Goal: Task Accomplishment & Management: Manage account settings

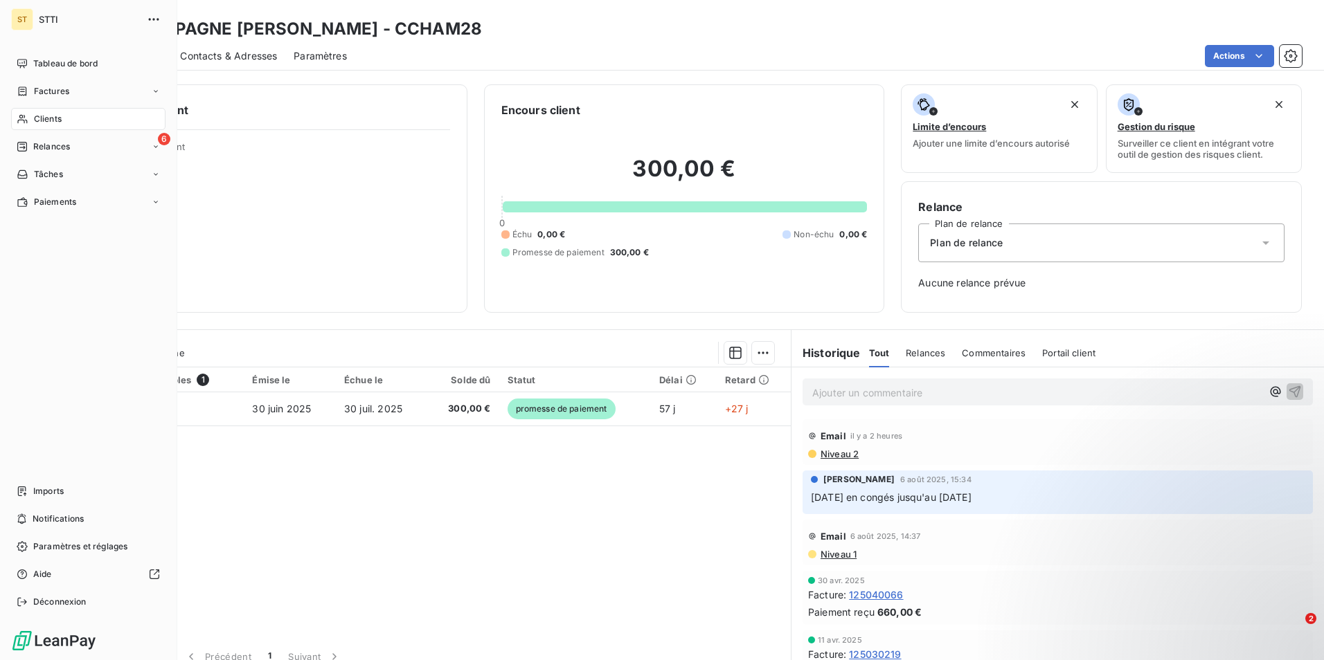
click at [53, 118] on span "Clients" at bounding box center [48, 119] width 28 height 12
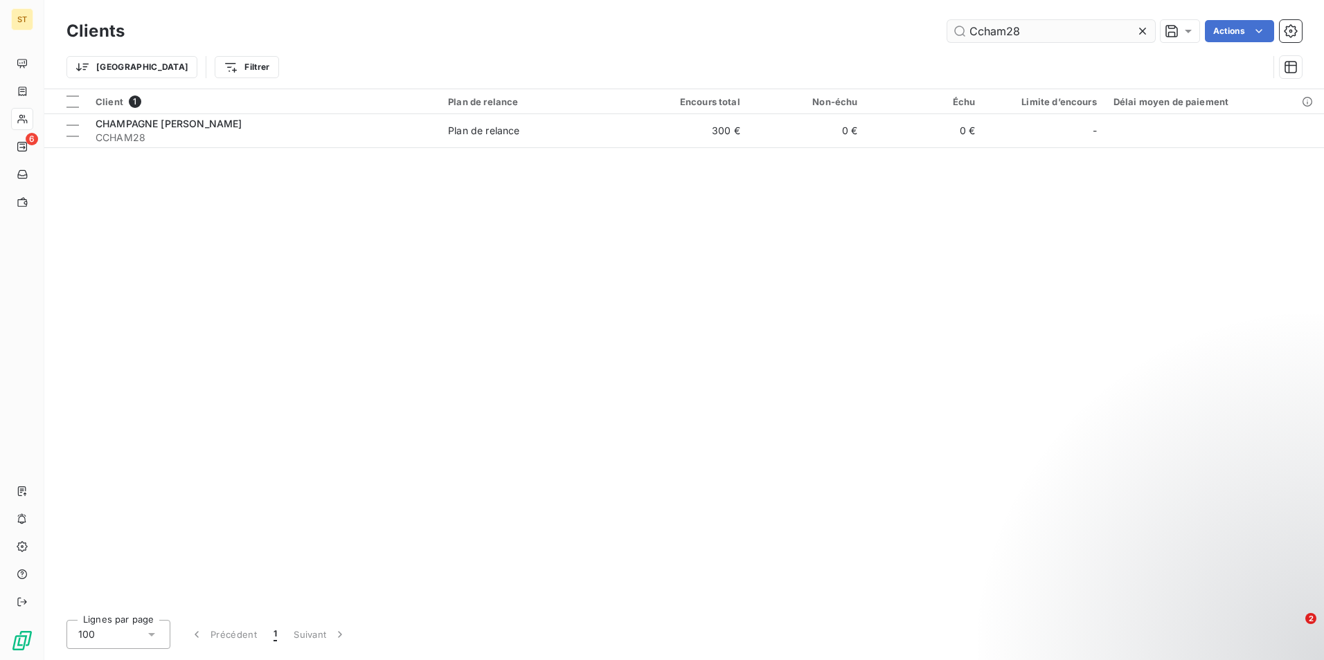
click at [1045, 28] on input "Ccham28" at bounding box center [1051, 31] width 208 height 22
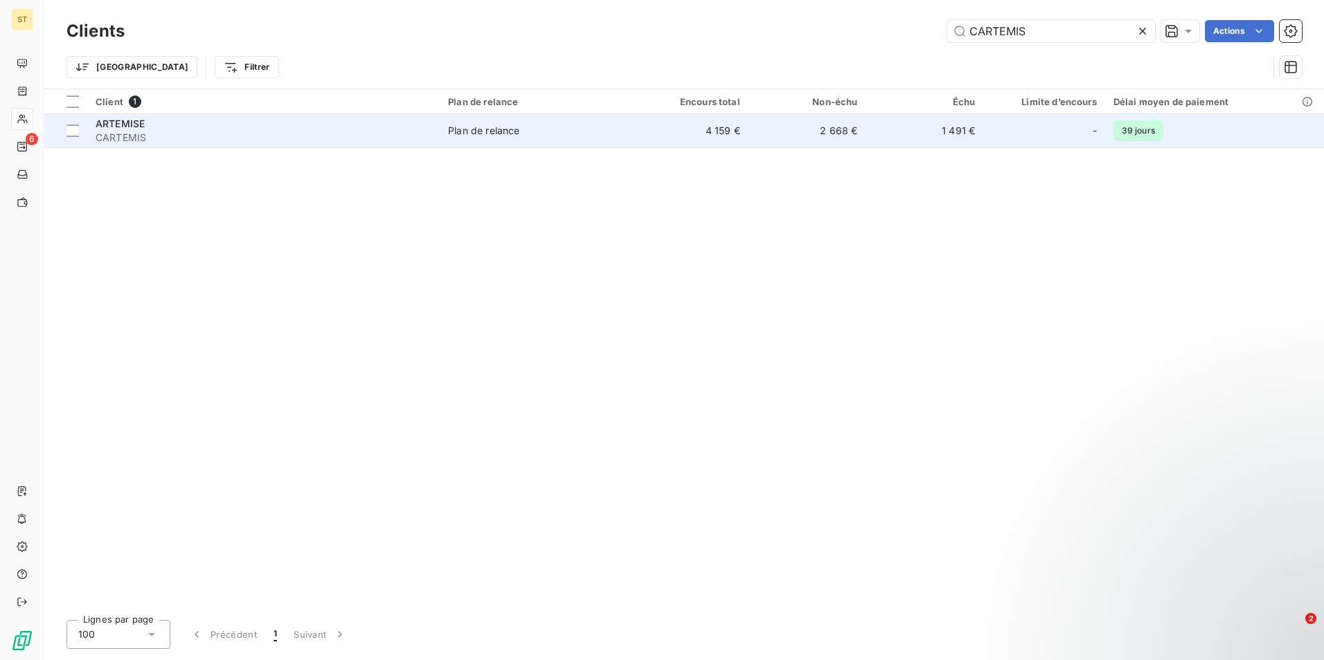
type input "CARTEMIS"
click at [161, 125] on div "ARTEMISE" at bounding box center [264, 124] width 336 height 14
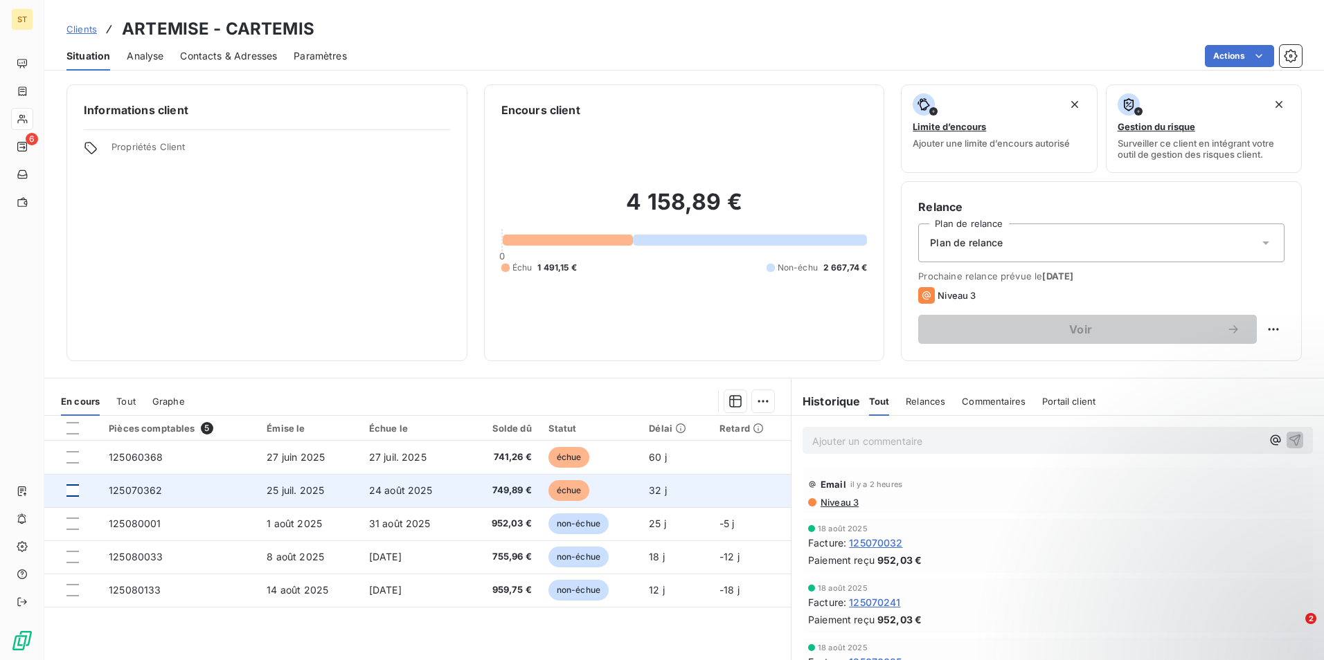
click at [71, 489] on div at bounding box center [72, 491] width 12 height 12
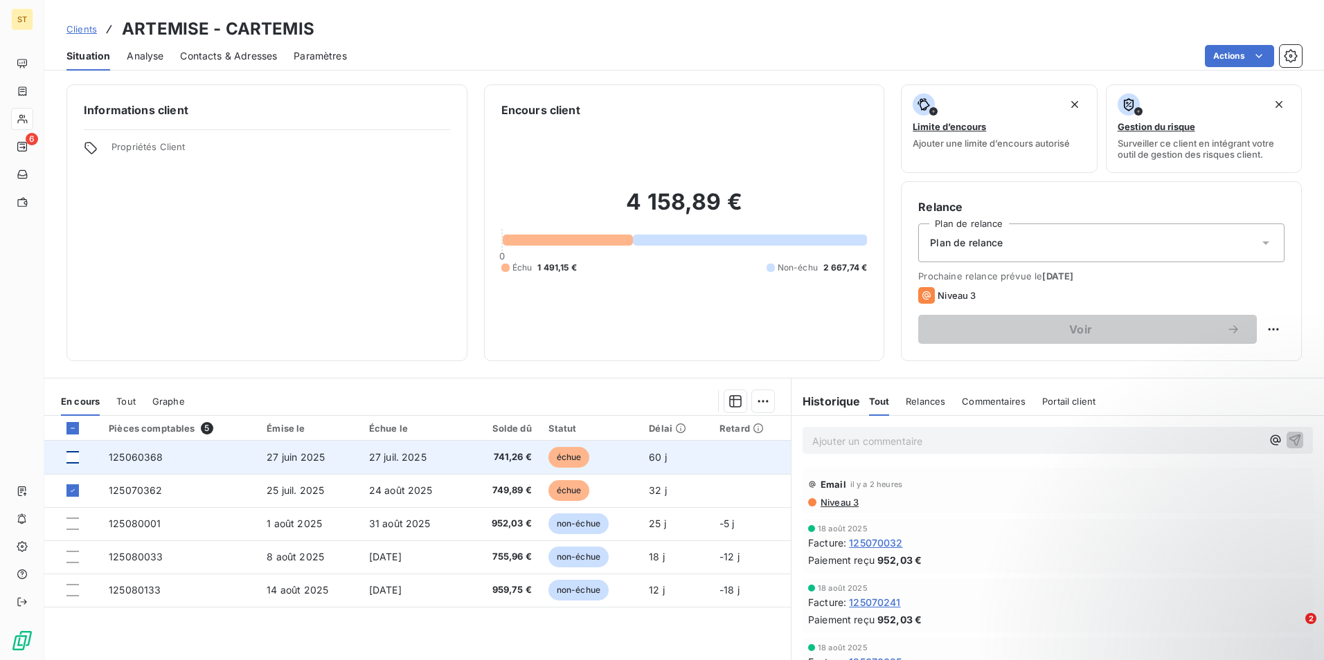
click at [73, 453] on div at bounding box center [72, 457] width 12 height 12
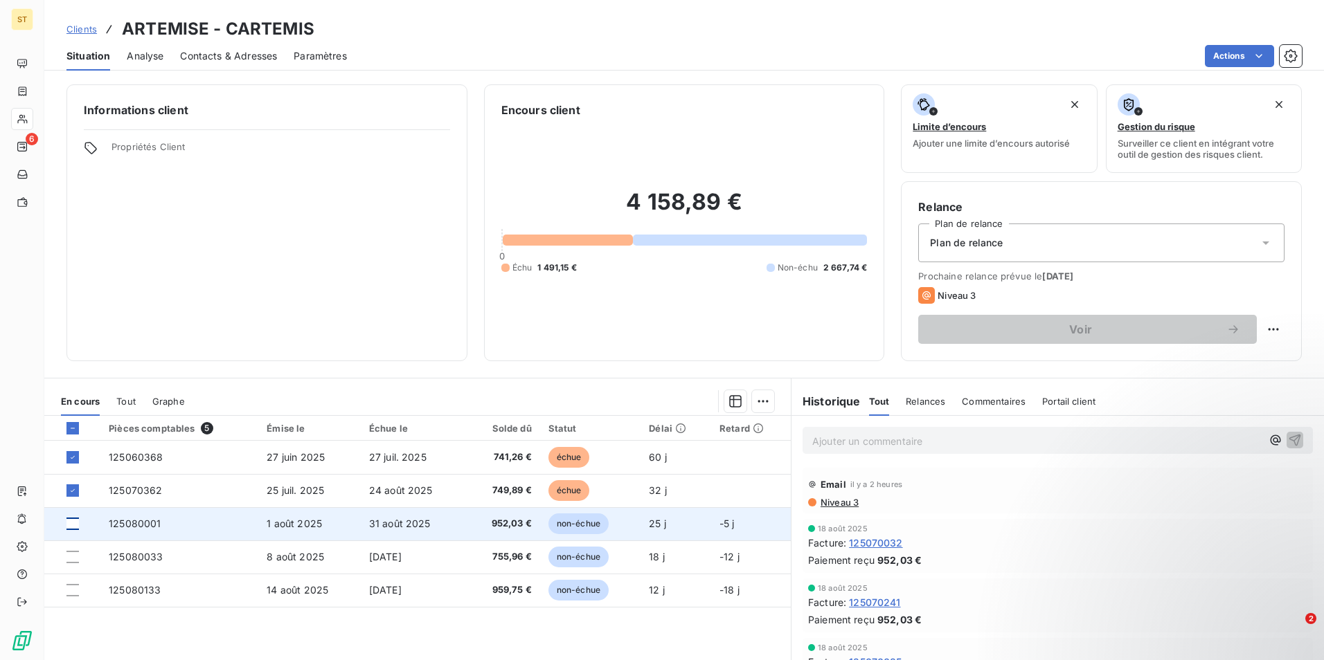
click at [73, 525] on div at bounding box center [72, 524] width 12 height 12
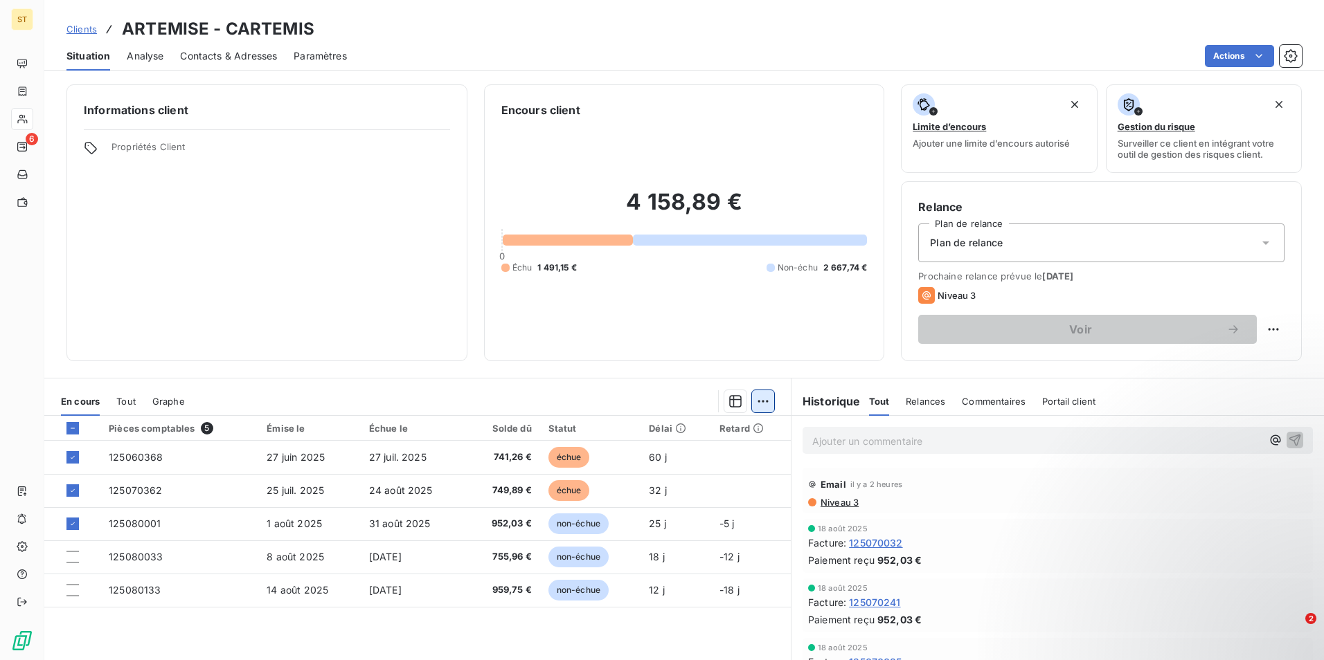
click at [764, 405] on html "ST 6 Clients ARTEMISE - CARTEMIS Situation Analyse Contacts & Adresses Paramètr…" at bounding box center [662, 330] width 1324 height 660
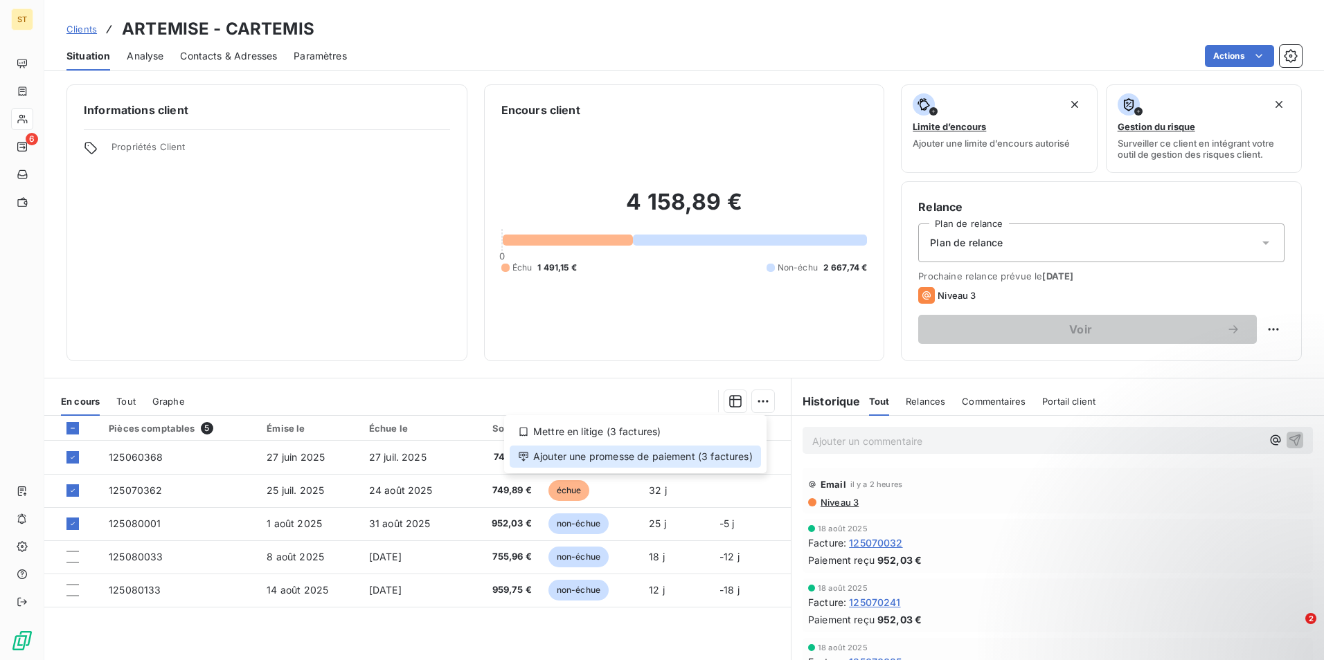
click at [647, 453] on div "Ajouter une promesse de paiement (3 factures)" at bounding box center [635, 457] width 251 height 22
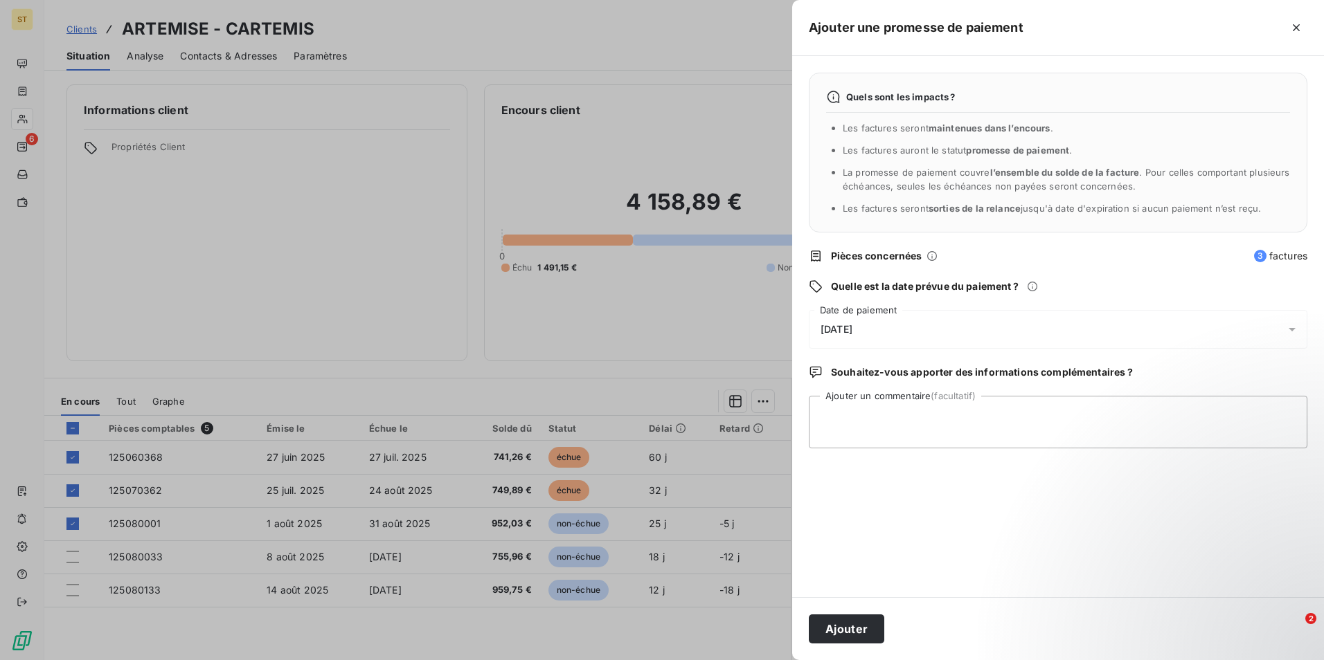
click at [1288, 325] on icon at bounding box center [1292, 330] width 14 height 14
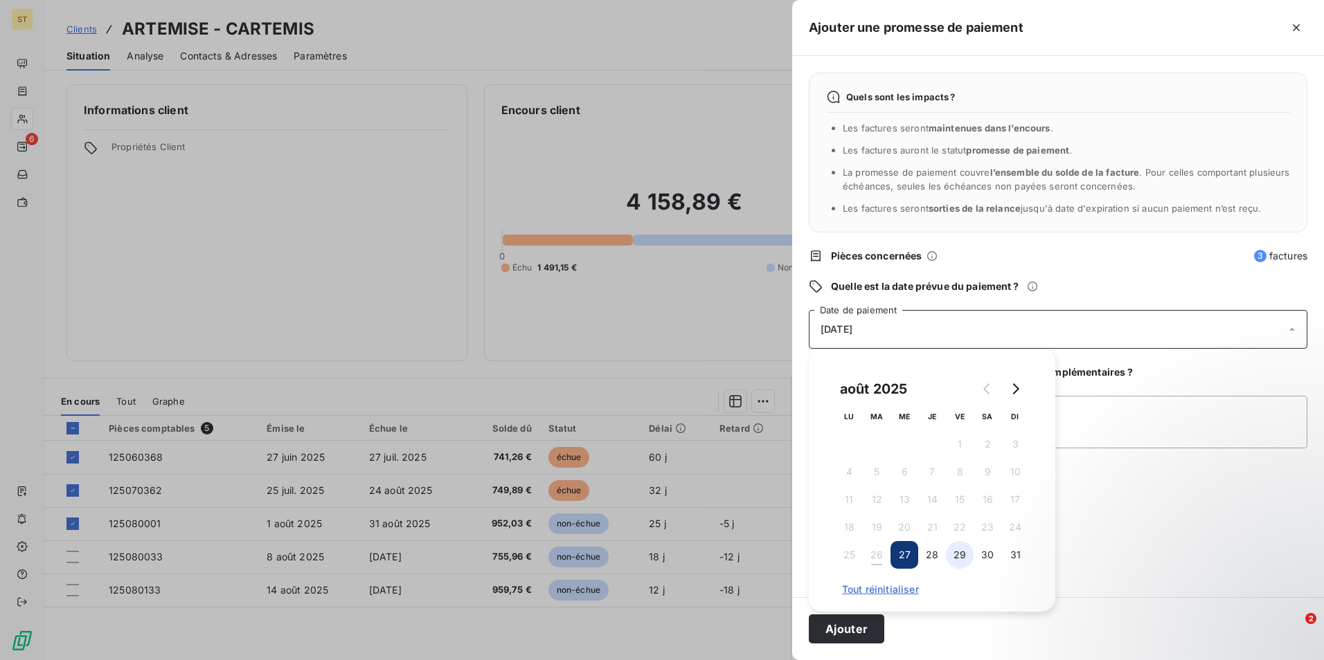
click at [962, 556] on button "29" at bounding box center [960, 555] width 28 height 28
click at [855, 629] on button "Ajouter" at bounding box center [846, 629] width 75 height 29
